Goal: Navigation & Orientation: Go to known website

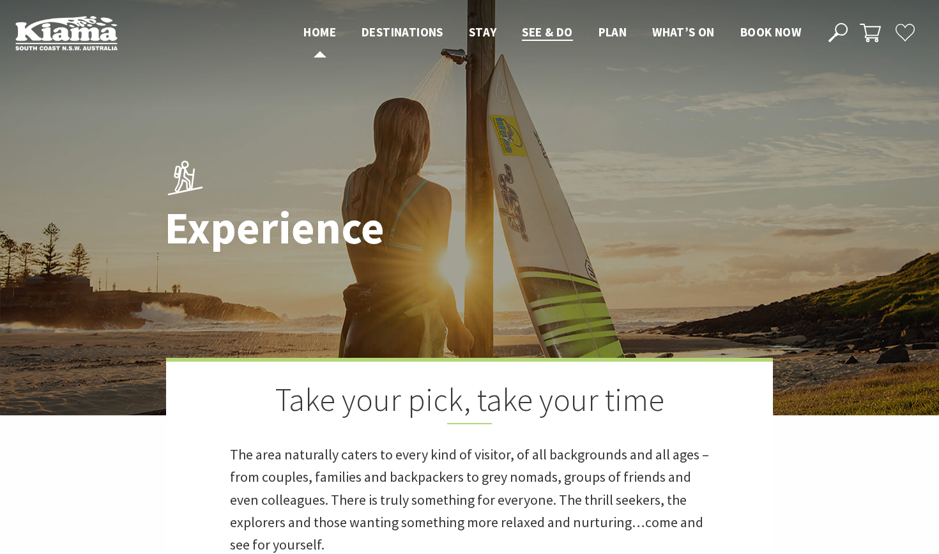
click at [324, 31] on span "Home" at bounding box center [319, 31] width 33 height 15
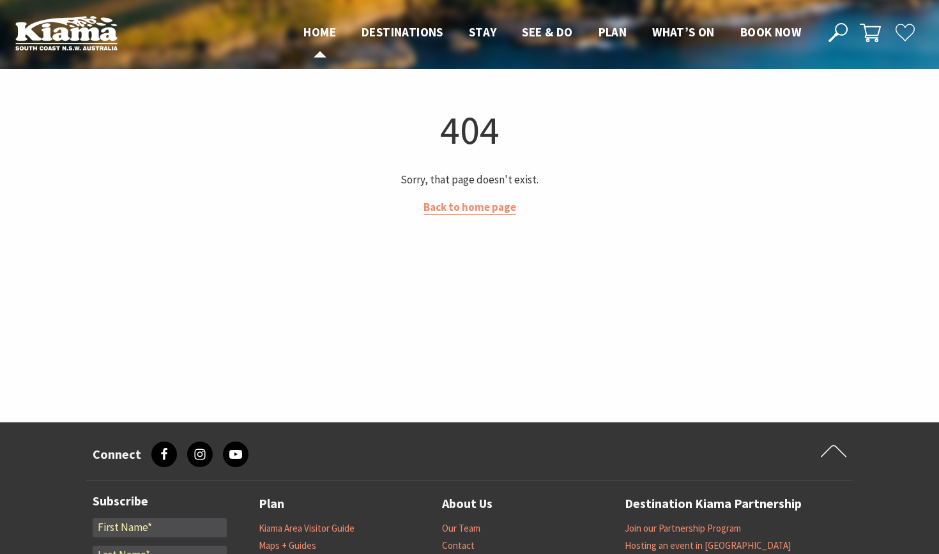
click at [311, 27] on span "Home" at bounding box center [319, 31] width 33 height 15
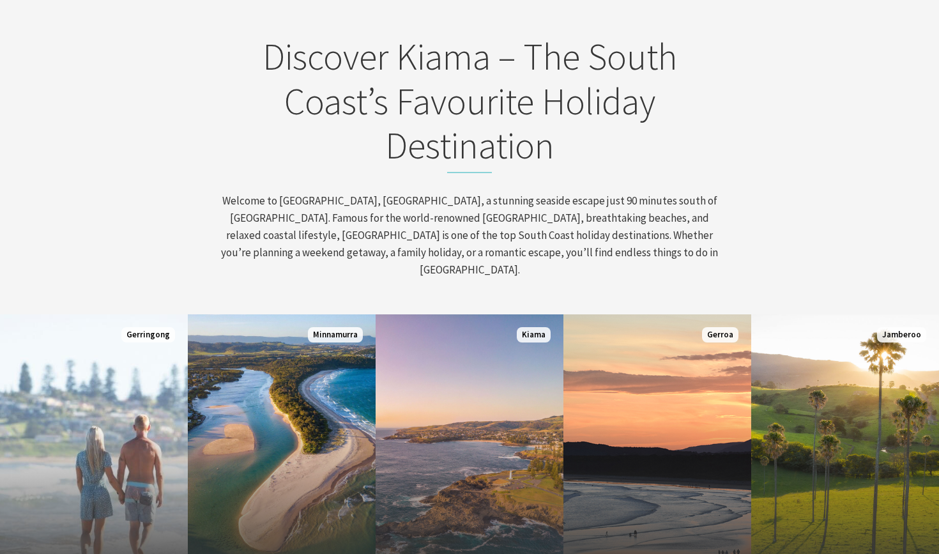
scroll to position [563, 0]
